Goal: Task Accomplishment & Management: Manage account settings

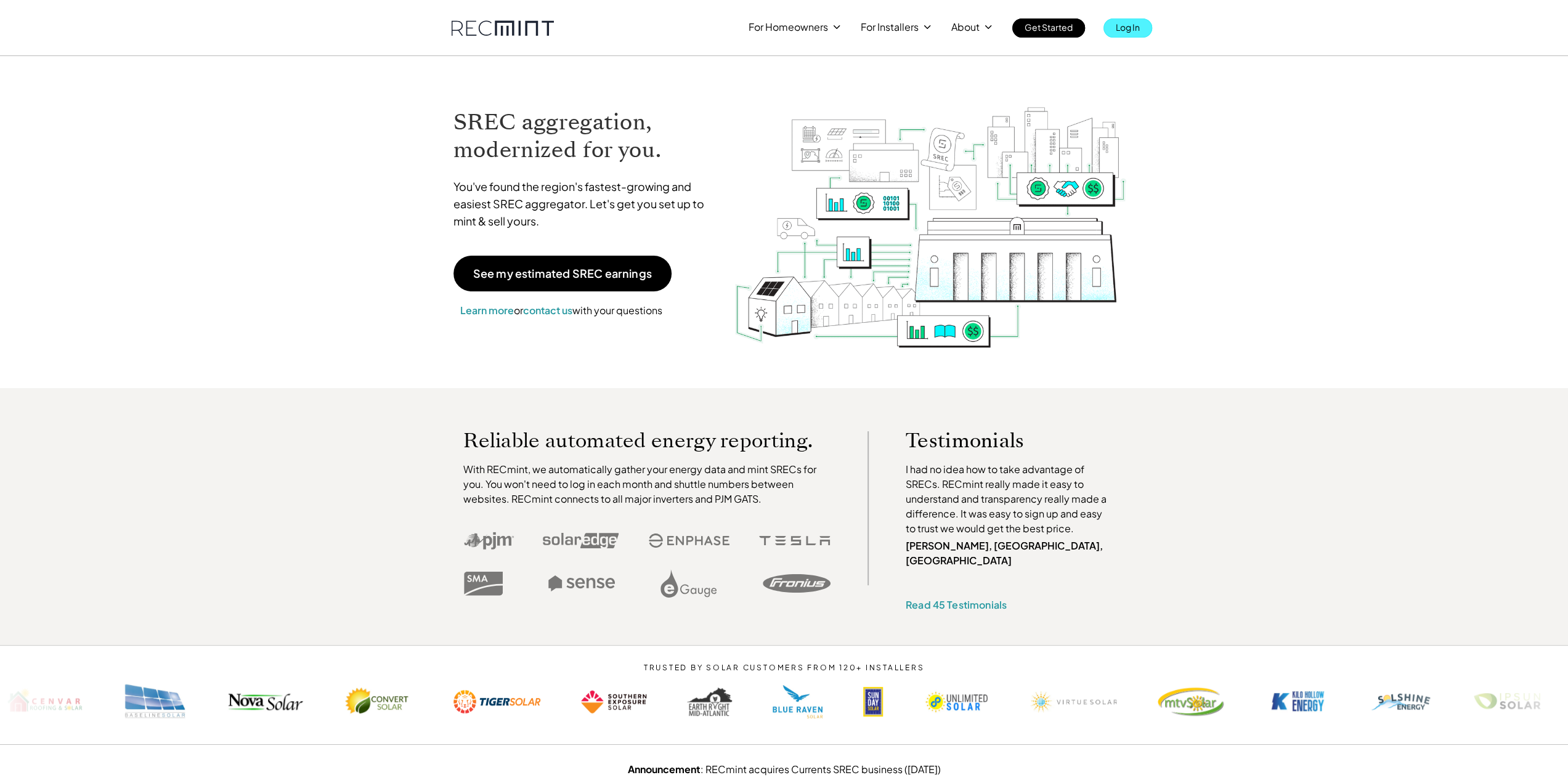
click at [1129, 28] on p "Log In" at bounding box center [1128, 27] width 24 height 18
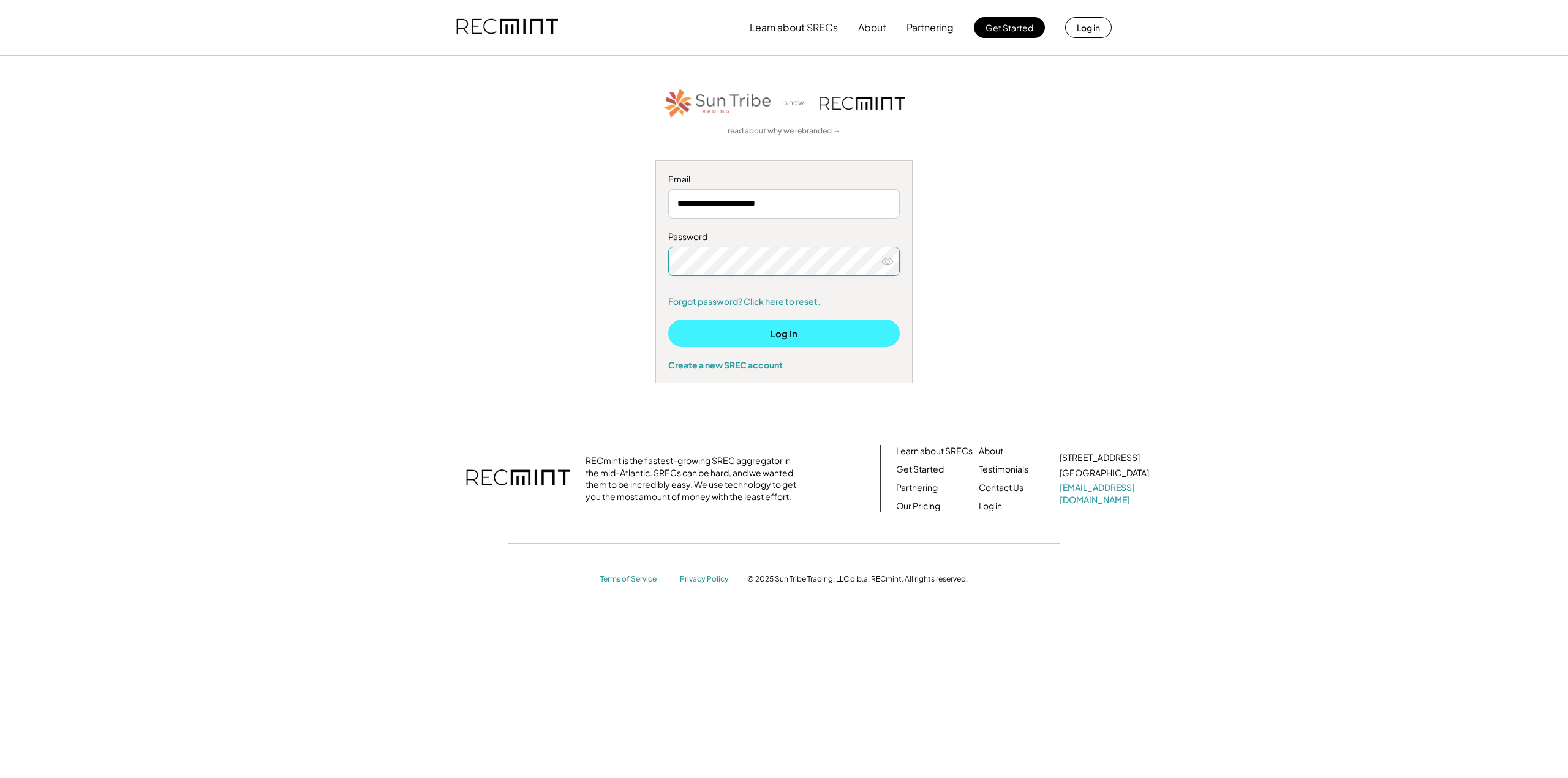
click at [782, 329] on button "Log In" at bounding box center [784, 333] width 232 height 27
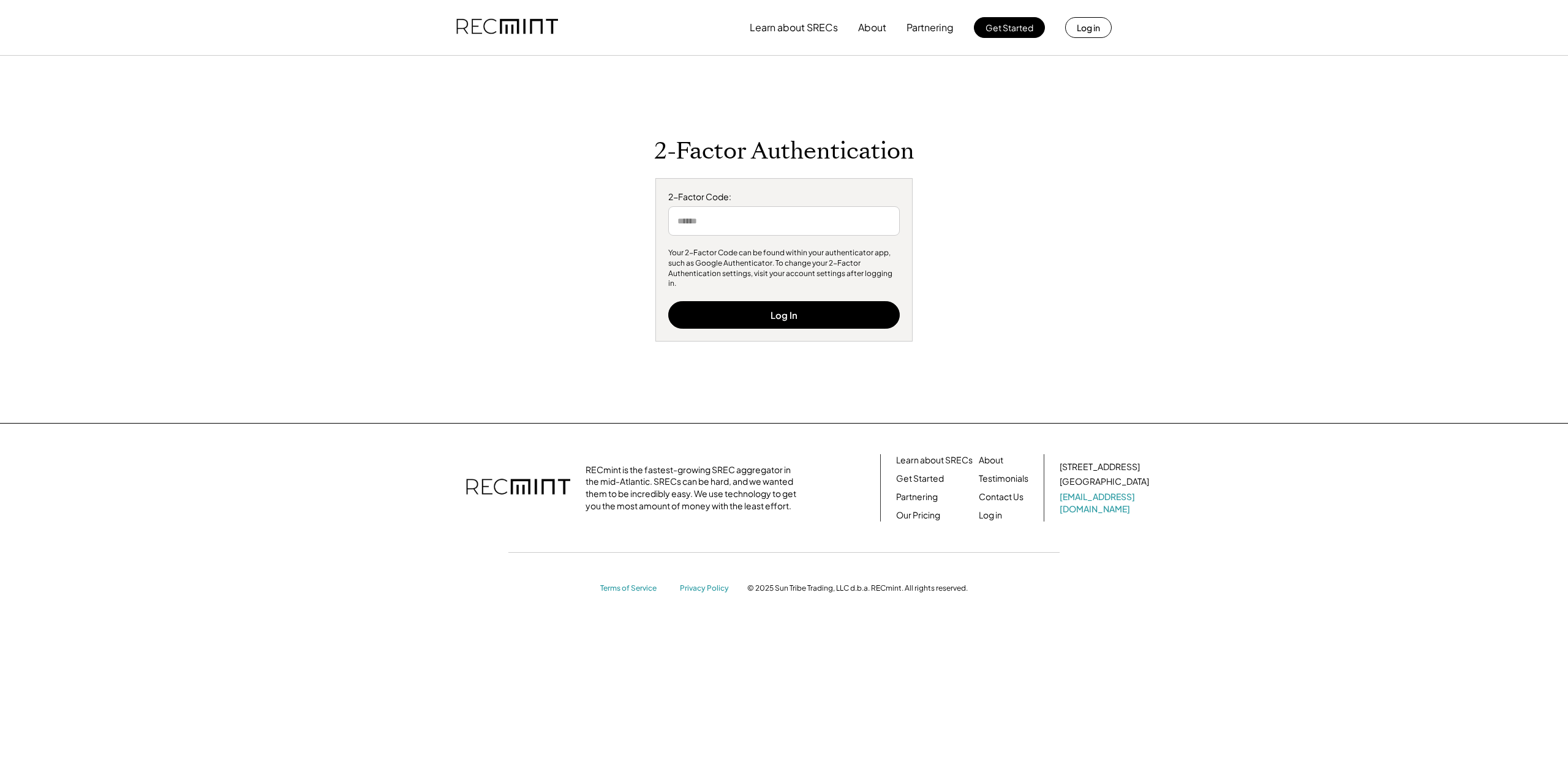
click at [741, 230] on input "input" at bounding box center [784, 221] width 232 height 29
type input "******"
click at [790, 308] on button "Log In" at bounding box center [784, 315] width 232 height 27
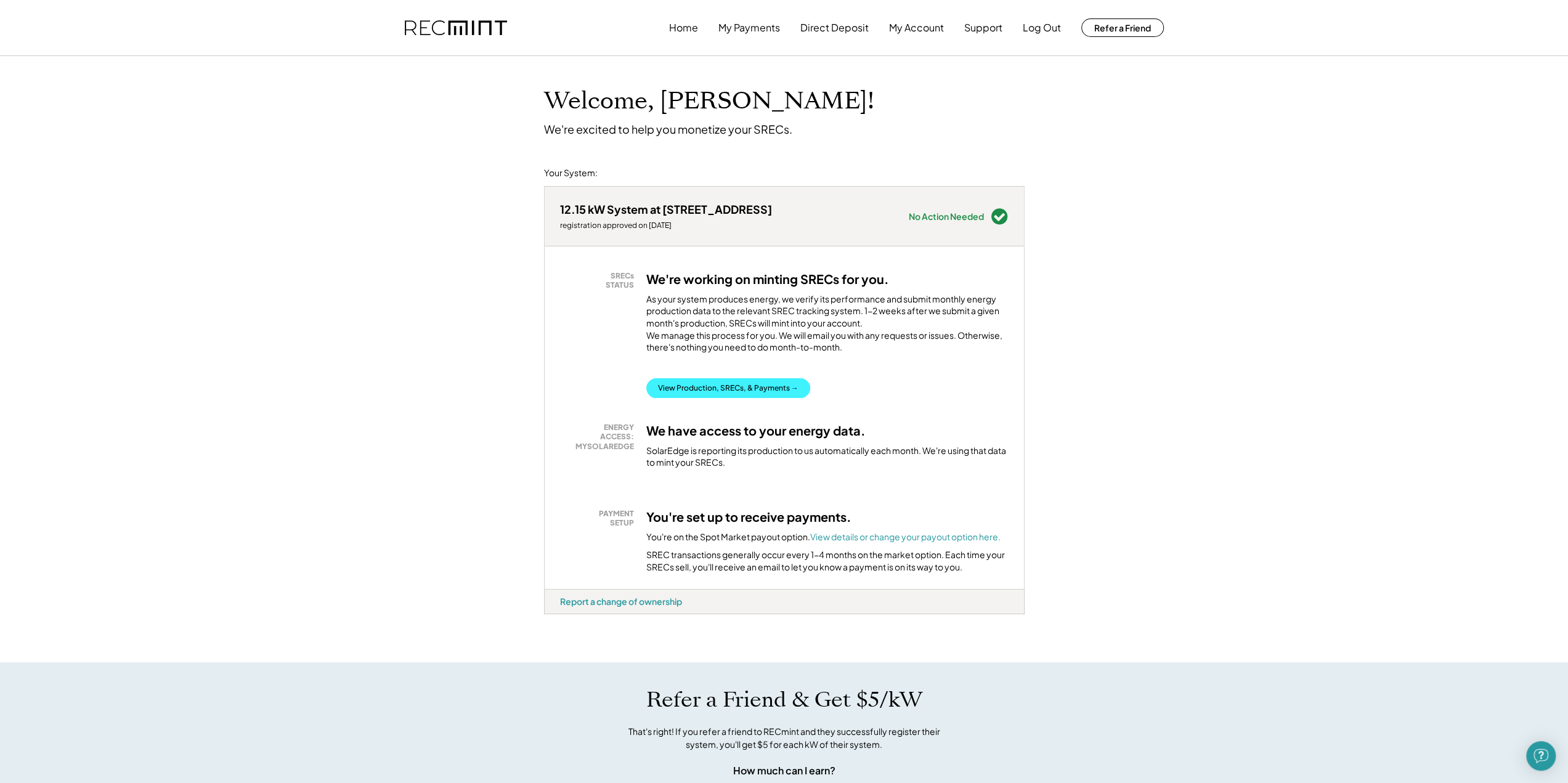
click at [726, 398] on button "View Production, SRECs, & Payments →" at bounding box center [728, 387] width 164 height 20
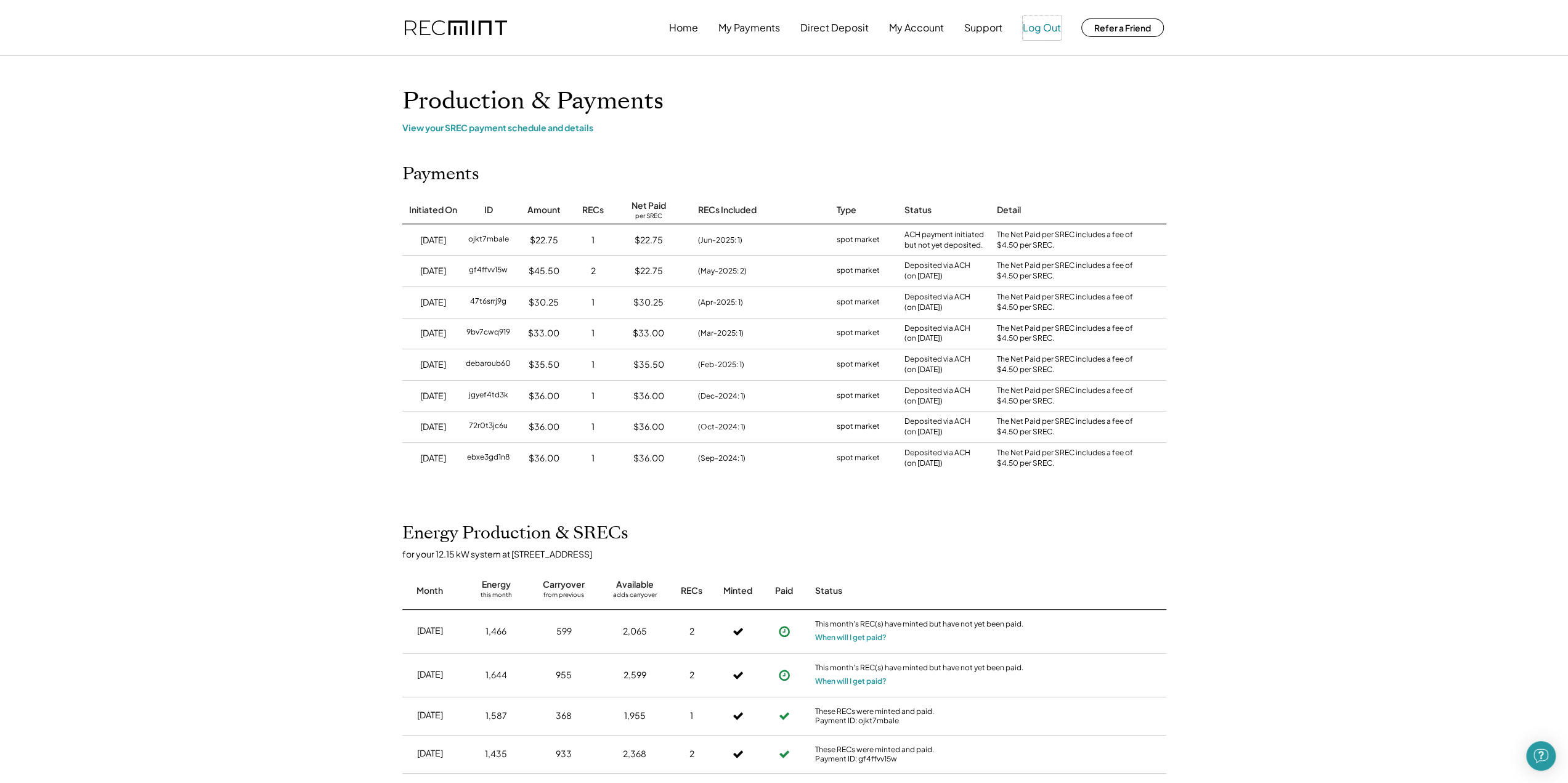
click at [1042, 30] on button "Log Out" at bounding box center [1042, 28] width 38 height 25
